Goal: Navigation & Orientation: Go to known website

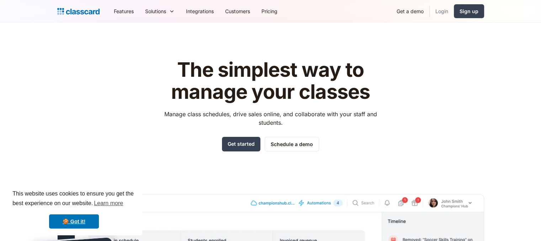
click at [446, 11] on link "Login" at bounding box center [442, 11] width 24 height 16
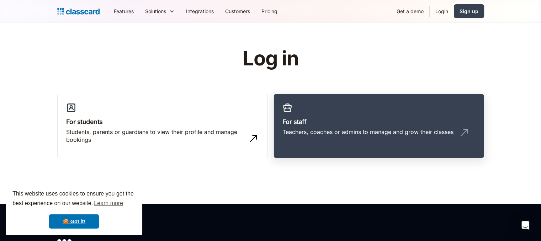
click at [333, 114] on link "For staff Teachers, coaches or admins to manage and grow their classes" at bounding box center [379, 126] width 211 height 65
